Goal: Navigation & Orientation: Find specific page/section

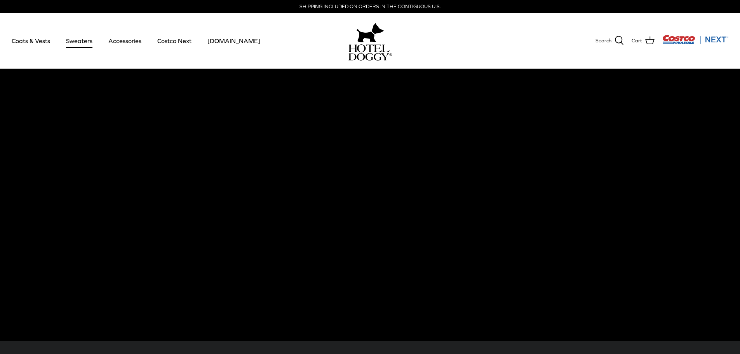
click at [75, 38] on link "Sweaters" at bounding box center [79, 41] width 40 height 26
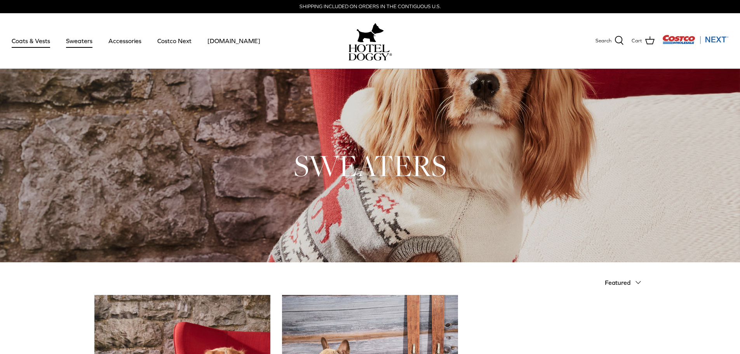
click at [38, 42] on link "Coats & Vests" at bounding box center [31, 41] width 52 height 26
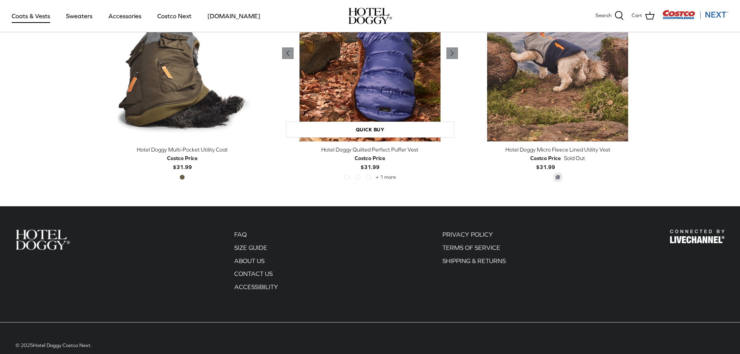
scroll to position [1708, 0]
